Goal: Task Accomplishment & Management: Complete application form

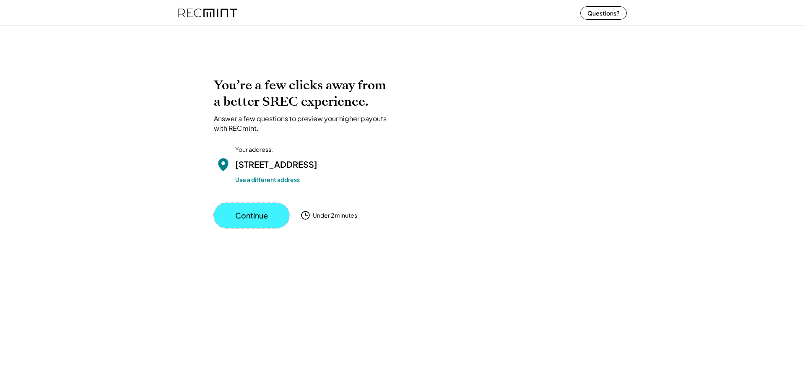
click at [238, 226] on button "Continue" at bounding box center [251, 215] width 75 height 25
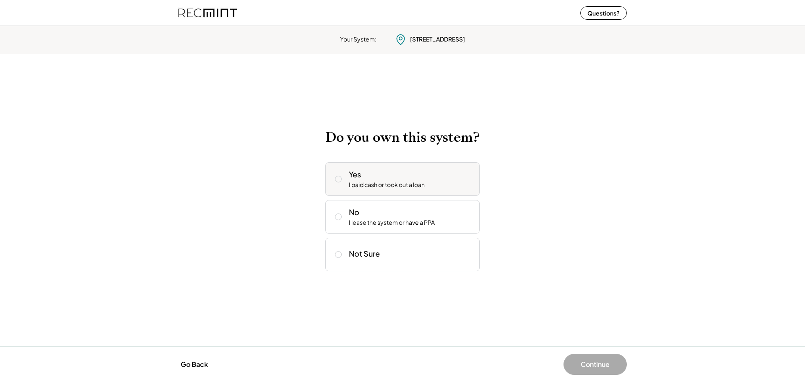
click at [368, 185] on div "I paid cash or took out a loan" at bounding box center [387, 185] width 76 height 8
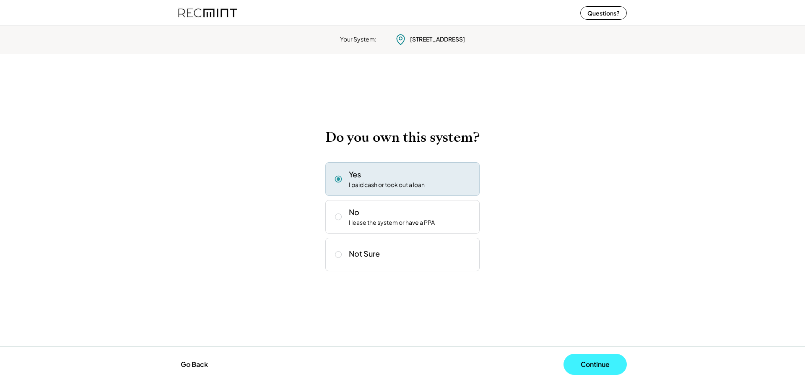
click at [596, 363] on button "Continue" at bounding box center [594, 364] width 63 height 21
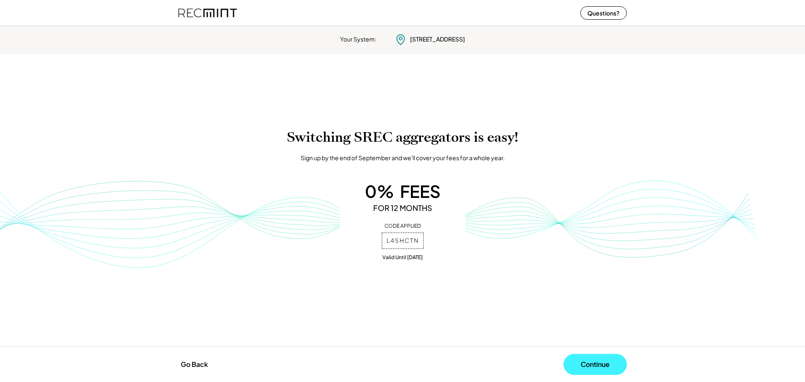
click at [596, 363] on button "Continue" at bounding box center [594, 364] width 63 height 21
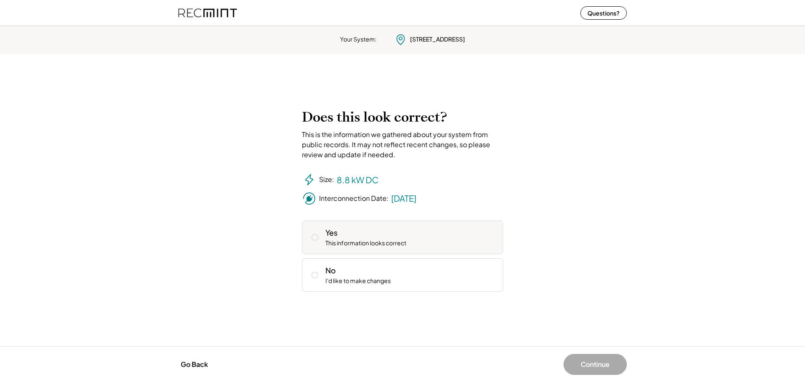
click at [455, 249] on div "Yes This information looks correct" at bounding box center [402, 237] width 201 height 34
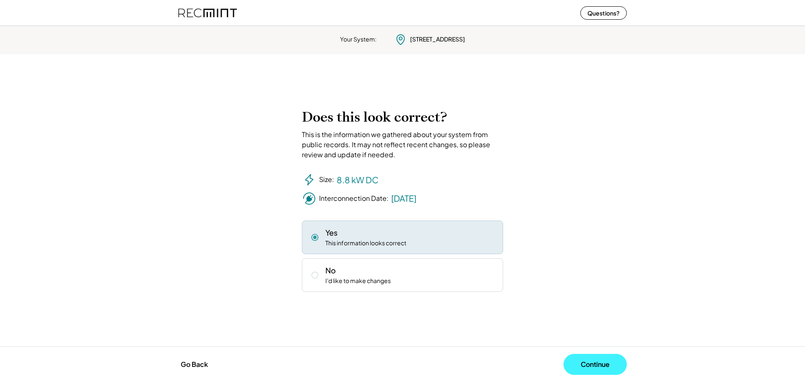
click at [582, 363] on button "Continue" at bounding box center [594, 364] width 63 height 21
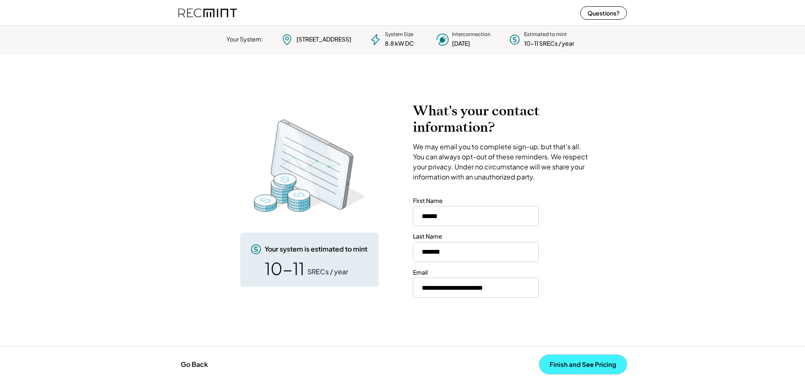
click at [565, 365] on button "Finish and See Pricing" at bounding box center [583, 364] width 88 height 19
